Goal: Check status: Check status

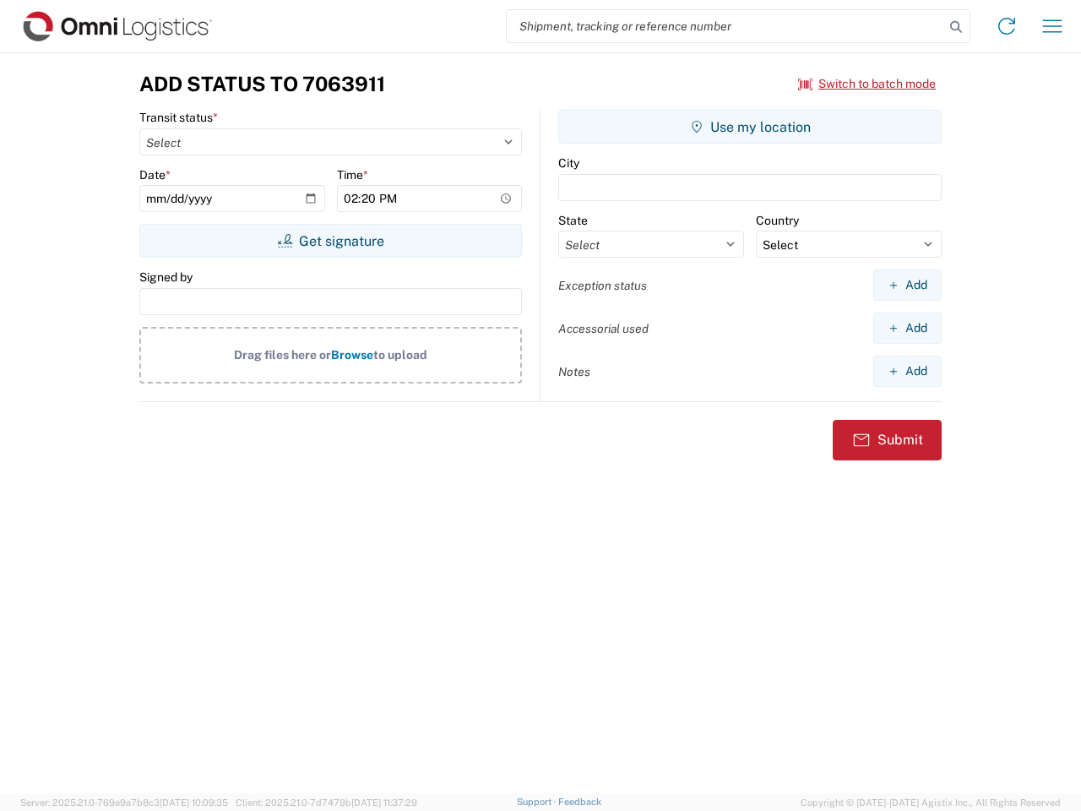
click at [725, 26] on input "search" at bounding box center [725, 26] width 437 height 32
click at [956, 27] on icon at bounding box center [956, 27] width 24 height 24
click at [1007, 26] on icon at bounding box center [1006, 26] width 27 height 27
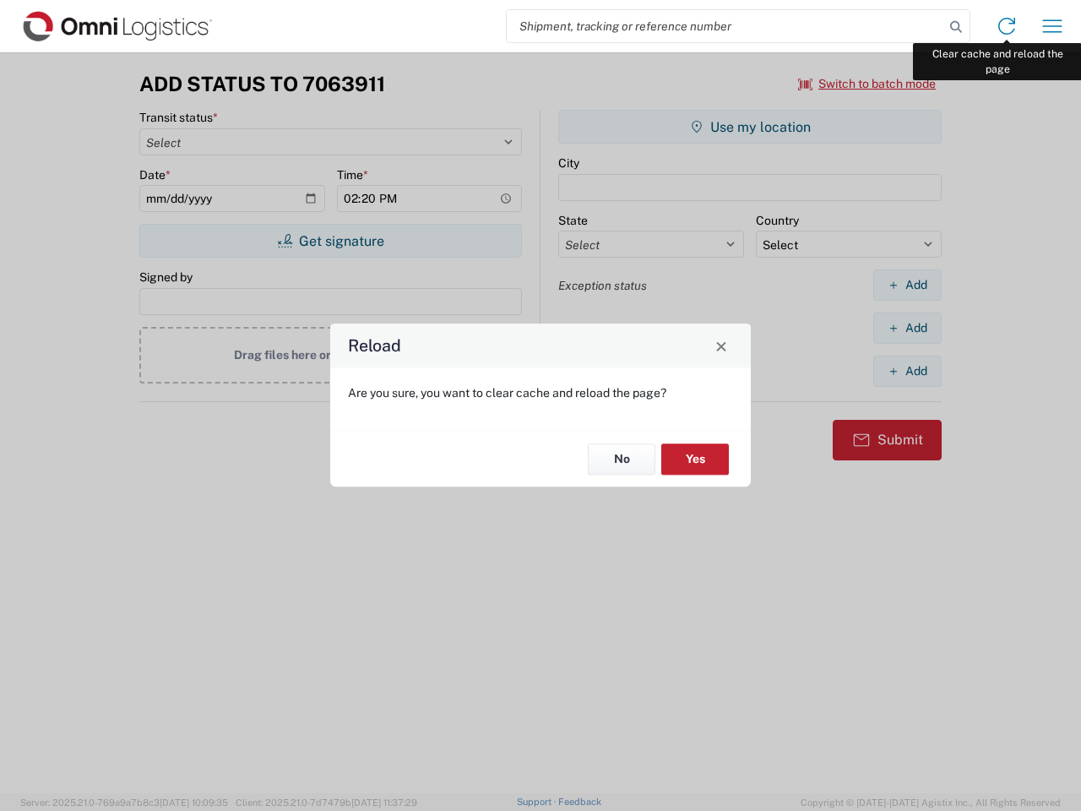
click at [1052, 26] on div "Reload Are you sure, you want to clear cache and reload the page? No Yes" at bounding box center [540, 405] width 1081 height 811
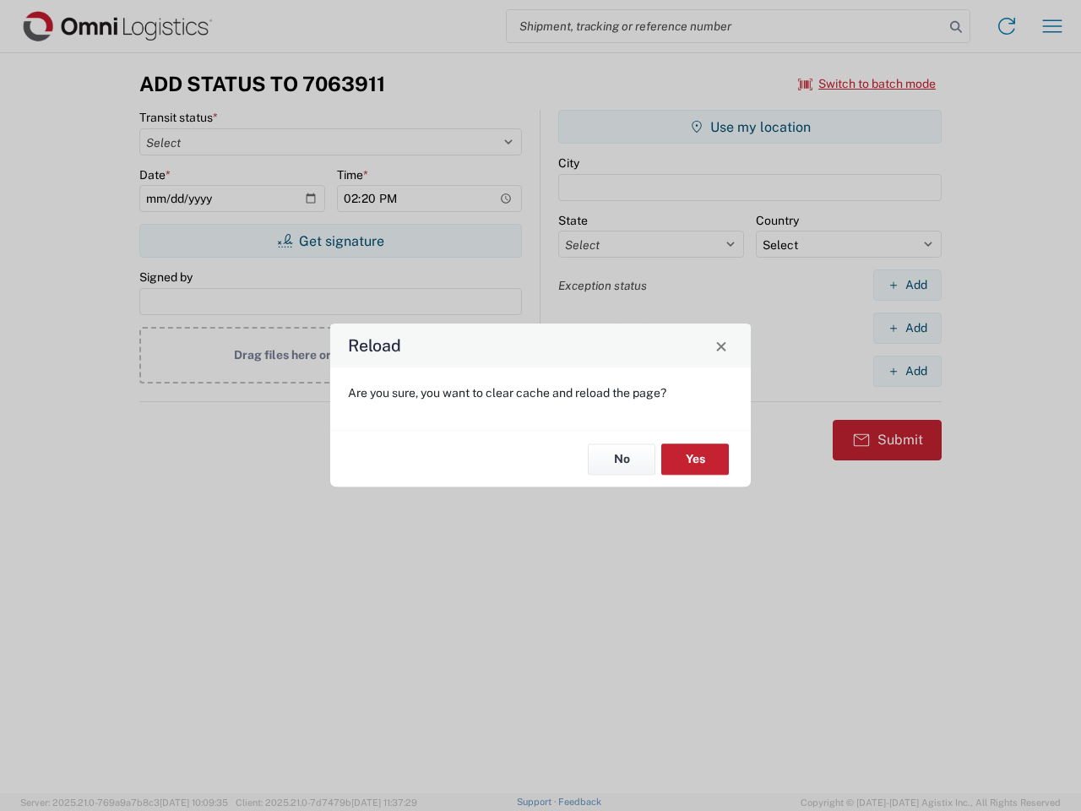
click at [867, 84] on div "Reload Are you sure, you want to clear cache and reload the page? No Yes" at bounding box center [540, 405] width 1081 height 811
click at [330, 241] on div "Reload Are you sure, you want to clear cache and reload the page? No Yes" at bounding box center [540, 405] width 1081 height 811
click at [750, 127] on div "Reload Are you sure, you want to clear cache and reload the page? No Yes" at bounding box center [540, 405] width 1081 height 811
click at [907, 285] on div "Reload Are you sure, you want to clear cache and reload the page? No Yes" at bounding box center [540, 405] width 1081 height 811
click at [907, 328] on div "Reload Are you sure, you want to clear cache and reload the page? No Yes" at bounding box center [540, 405] width 1081 height 811
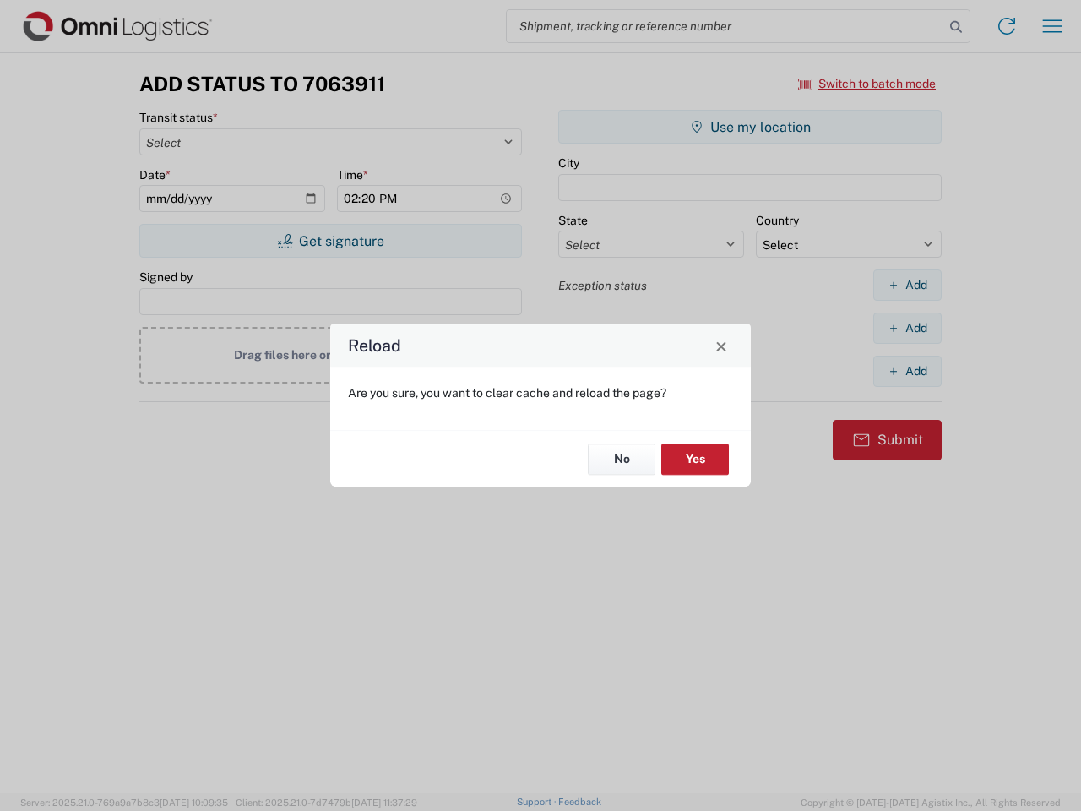
click at [907, 371] on div "Reload Are you sure, you want to clear cache and reload the page? No Yes" at bounding box center [540, 405] width 1081 height 811
